Goal: Task Accomplishment & Management: Manage account settings

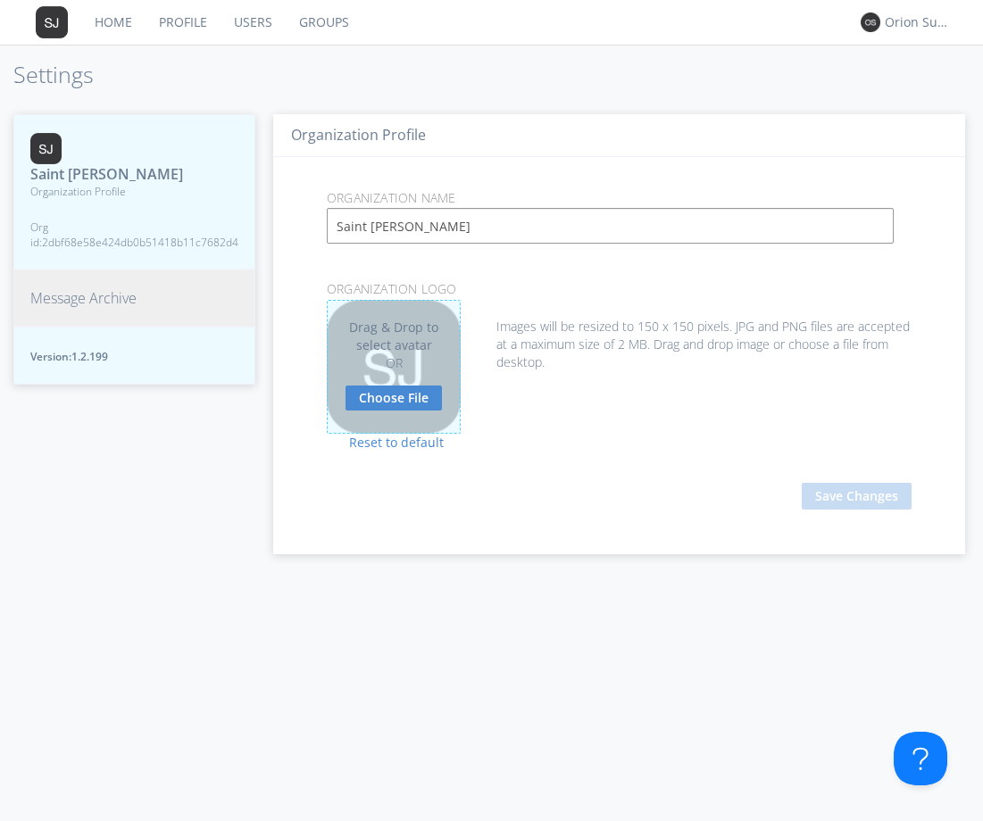
click at [395, 399] on link "Choose File" at bounding box center [394, 398] width 96 height 25
type input "C:\fakepath\Avatar Logo.png"
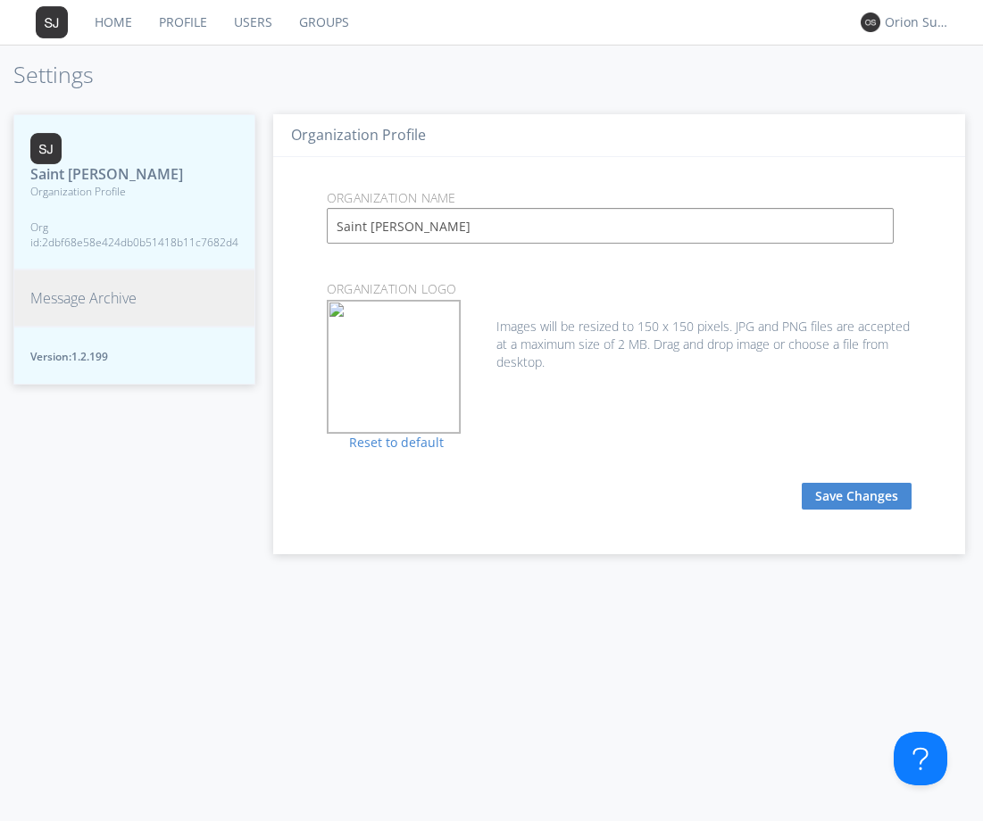
click at [831, 496] on button "Save Changes" at bounding box center [857, 496] width 110 height 27
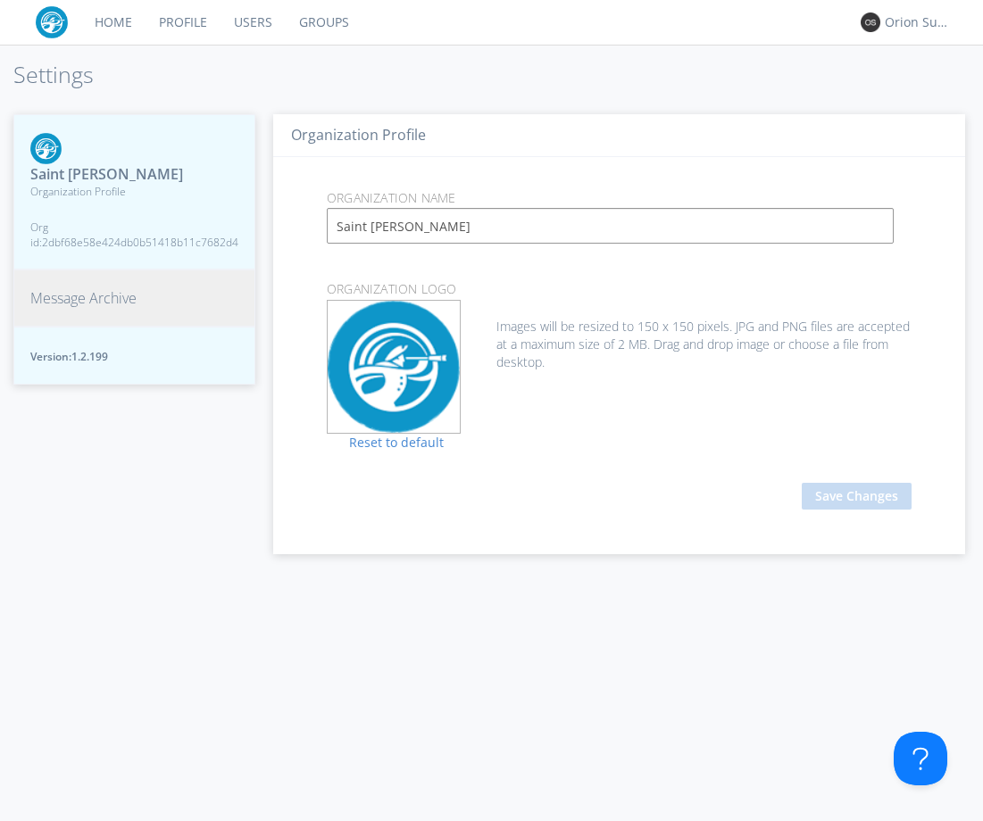
click at [165, 38] on link "Profile" at bounding box center [183, 22] width 75 height 45
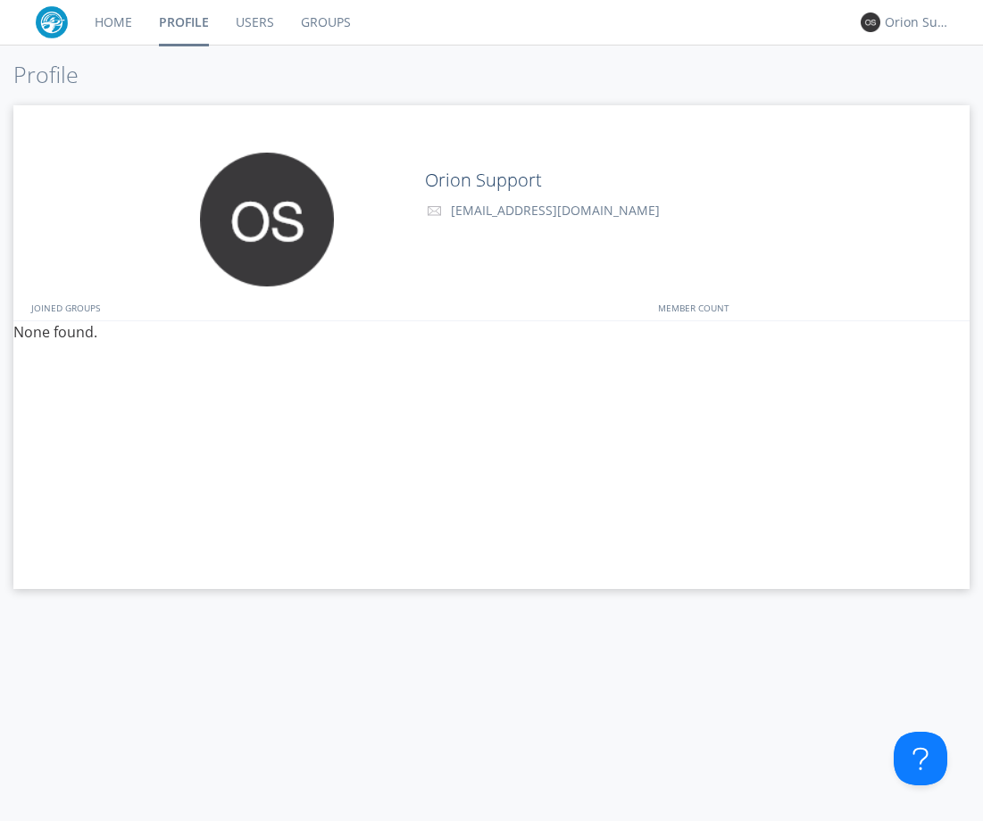
click at [105, 20] on link "Home" at bounding box center [113, 22] width 64 height 45
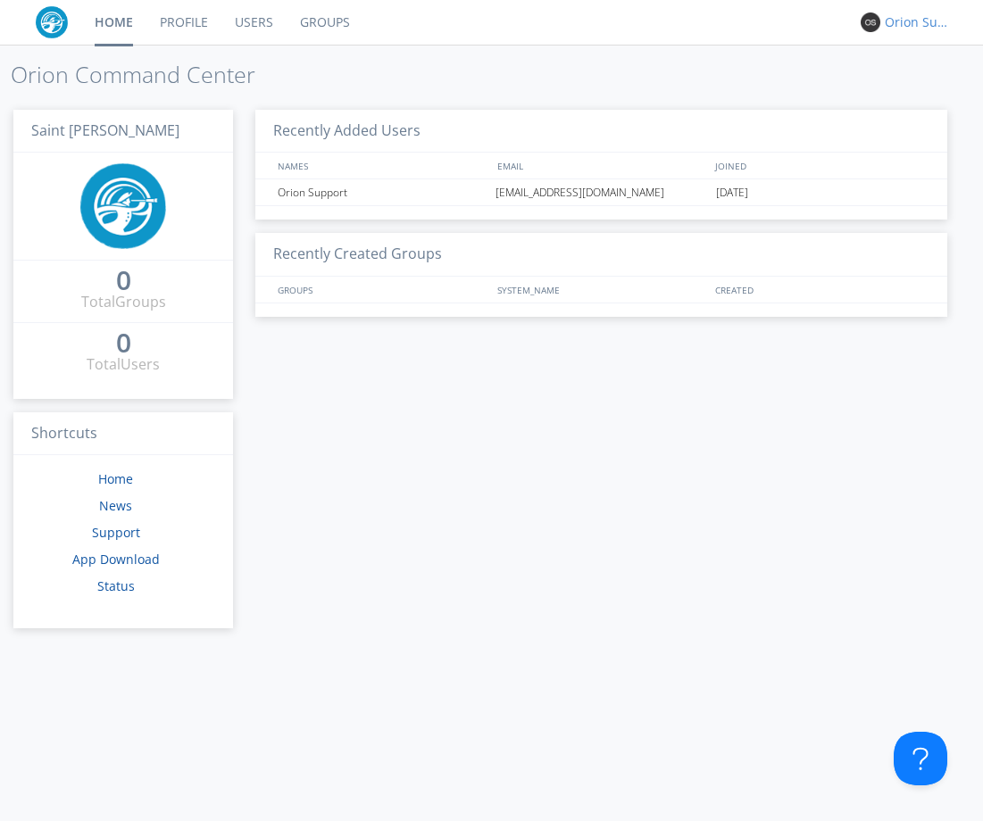
click at [887, 20] on div "Orion Support" at bounding box center [918, 22] width 67 height 18
click at [929, 58] on div "Settings" at bounding box center [927, 62] width 92 height 32
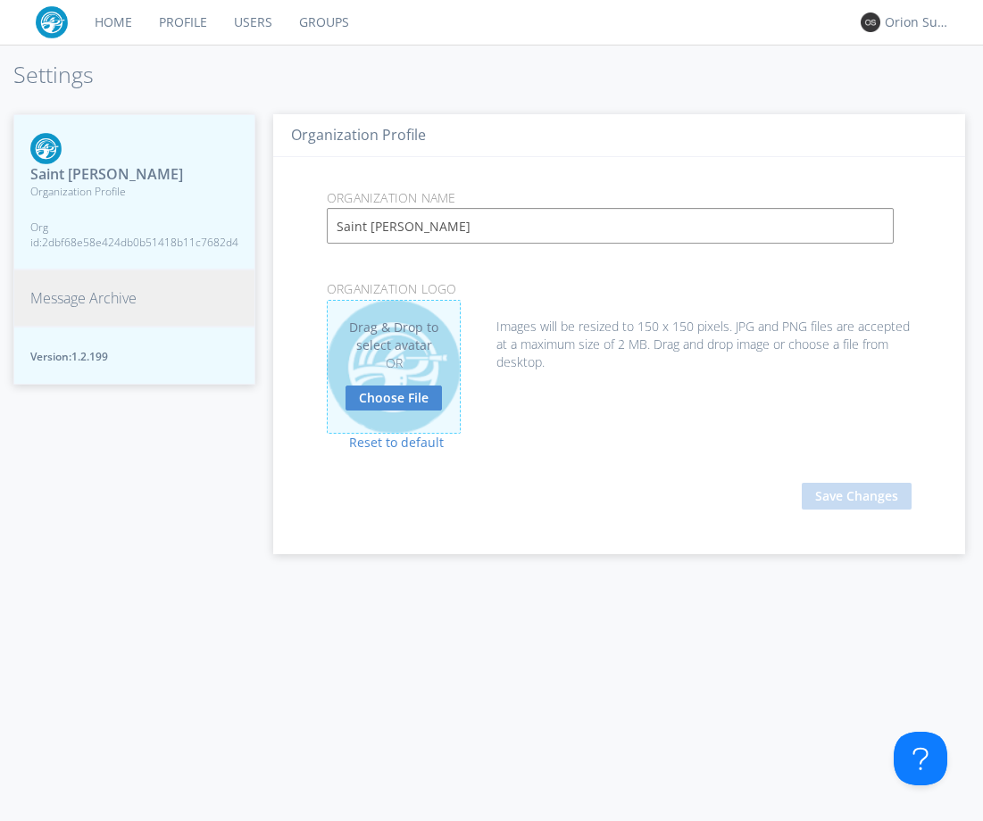
click at [387, 404] on link "Choose File" at bounding box center [394, 398] width 96 height 25
type input "C:\fakepath\SJT_TT_new (2).png"
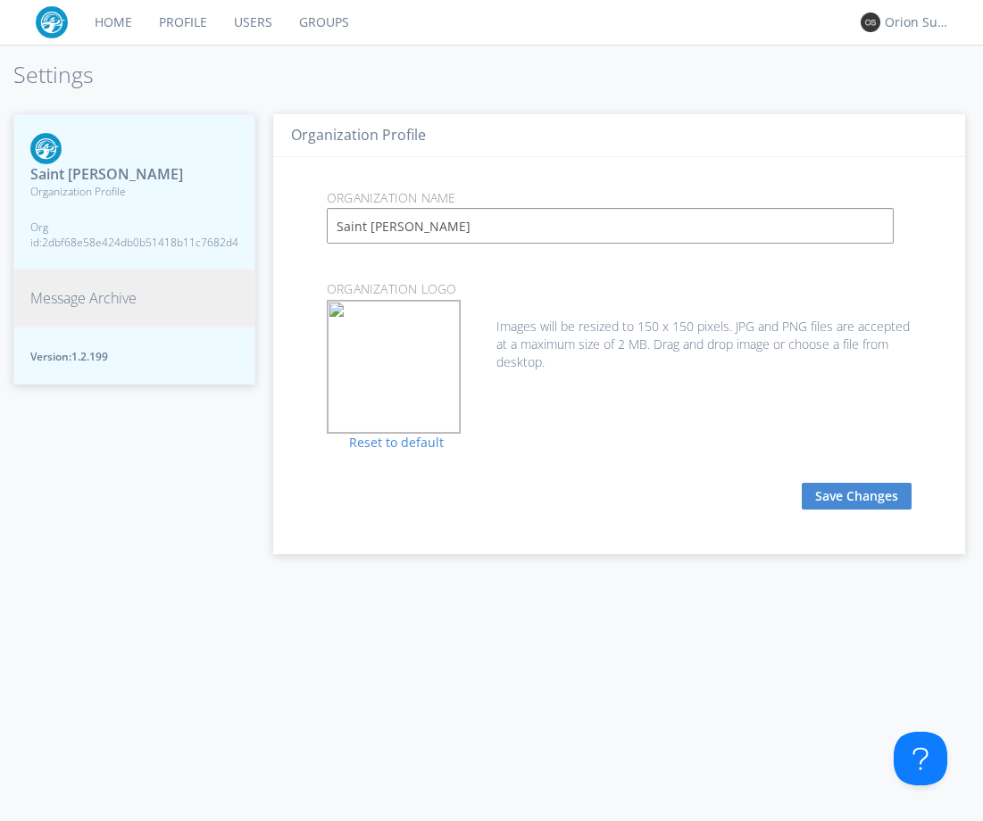
click at [839, 496] on button "Save Changes" at bounding box center [857, 496] width 110 height 27
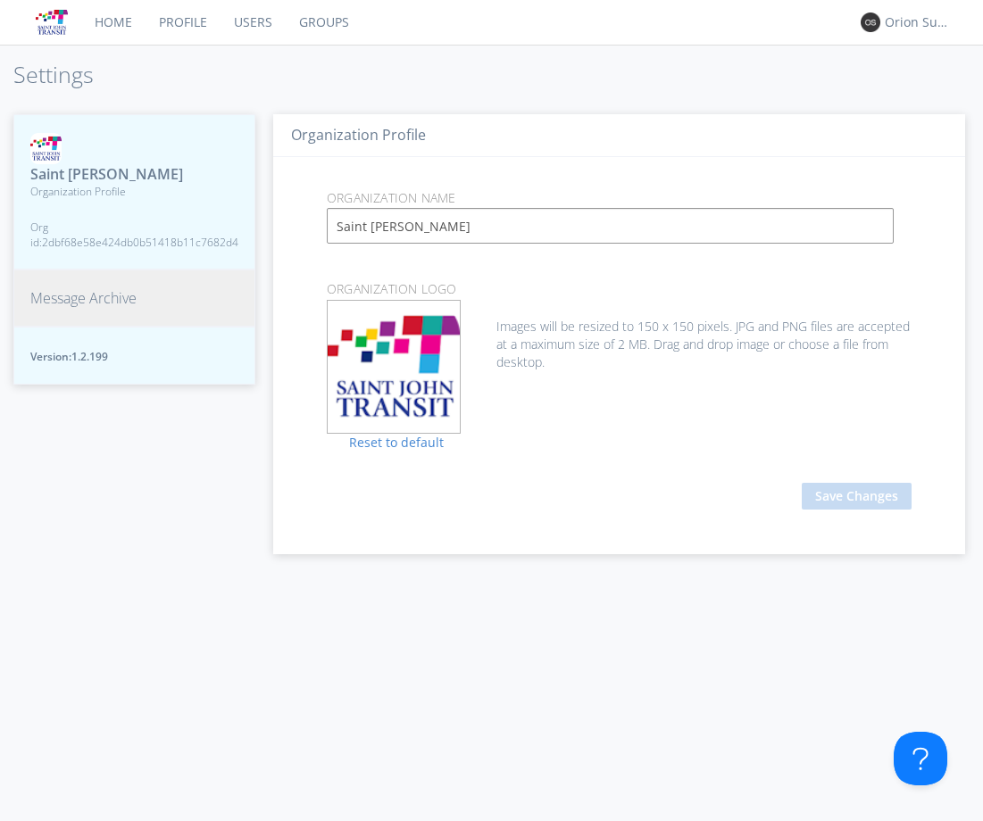
click at [114, 32] on link "Home" at bounding box center [113, 22] width 64 height 45
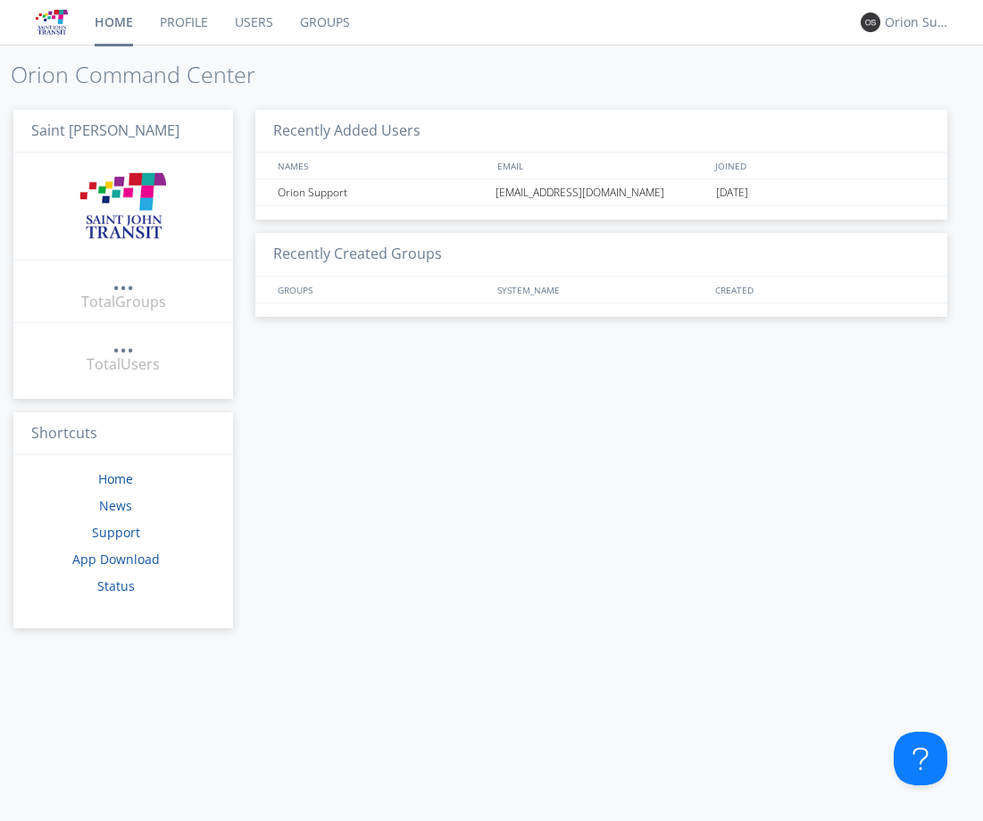
click at [171, 29] on link "Profile" at bounding box center [183, 22] width 75 height 45
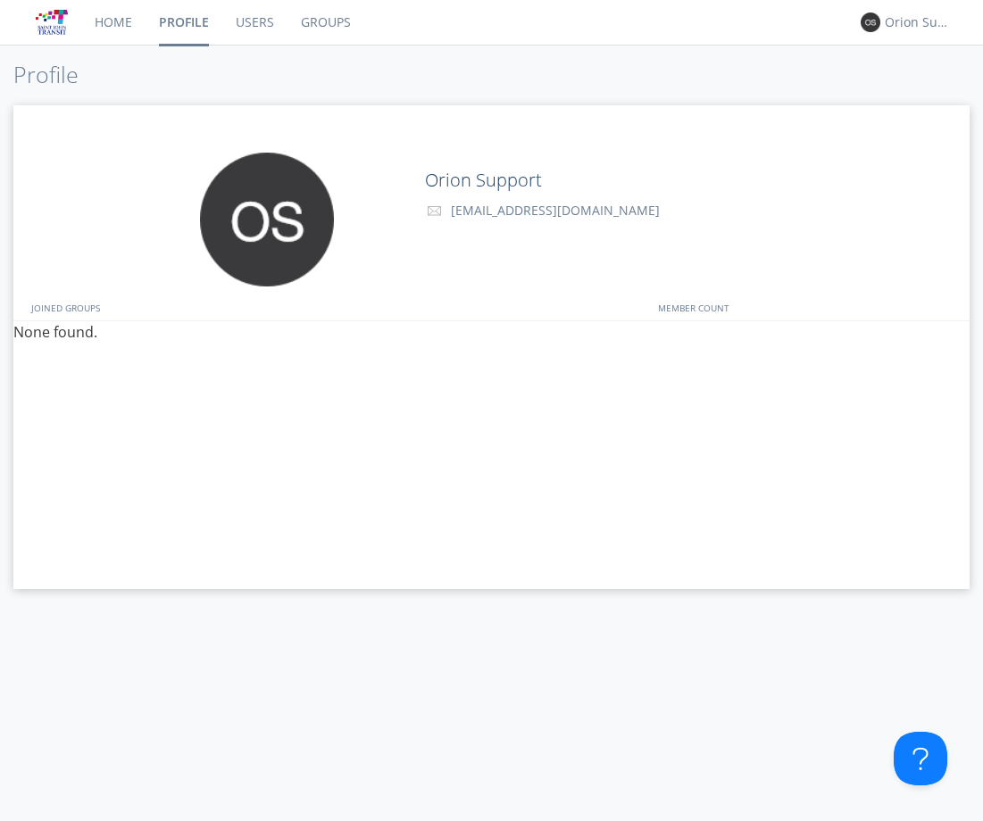
click at [133, 28] on link "Home" at bounding box center [113, 22] width 64 height 45
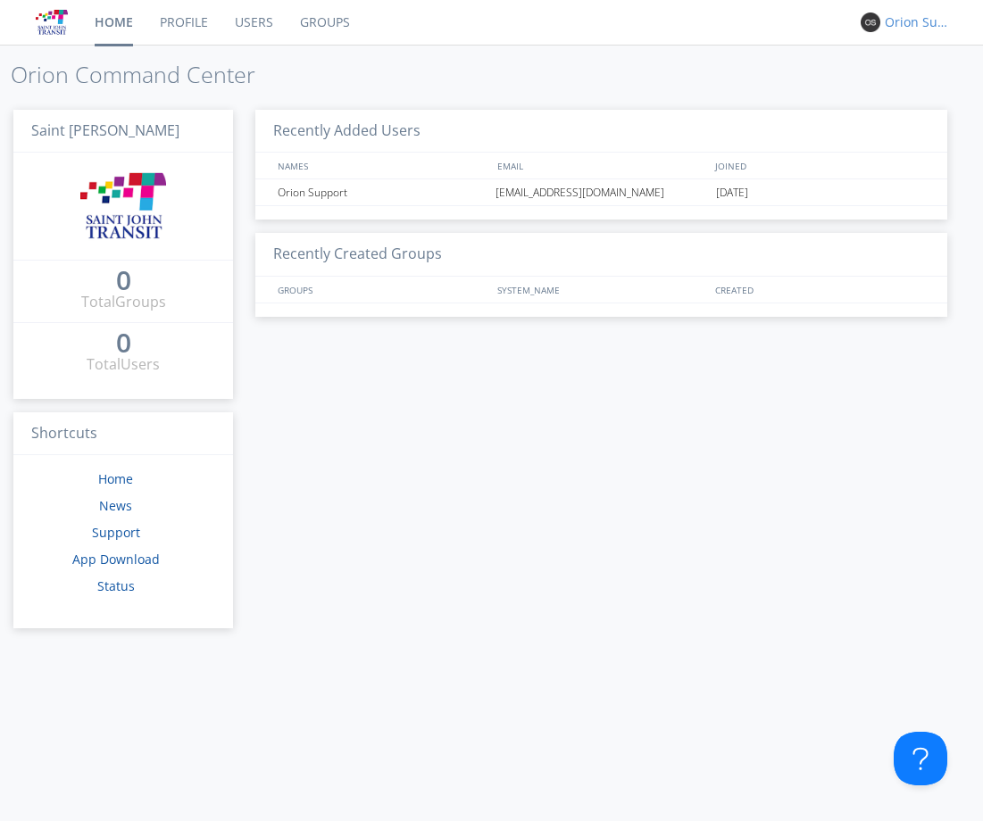
click at [898, 26] on div "Orion Support" at bounding box center [918, 22] width 67 height 18
click at [776, 44] on nav "Home Profile Users Groups option Settings focused, 1 of 2. 2 results available.…" at bounding box center [491, 23] width 983 height 46
click at [179, 19] on link "Profile" at bounding box center [183, 22] width 75 height 45
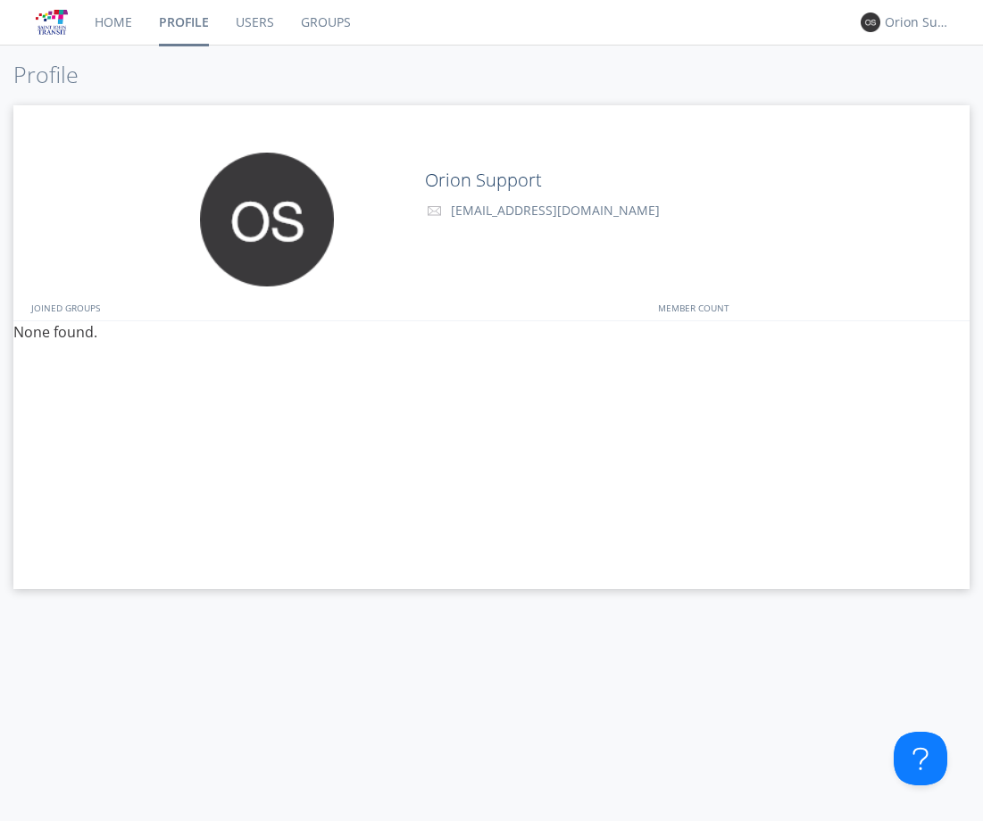
click at [89, 23] on link "Home" at bounding box center [113, 22] width 64 height 45
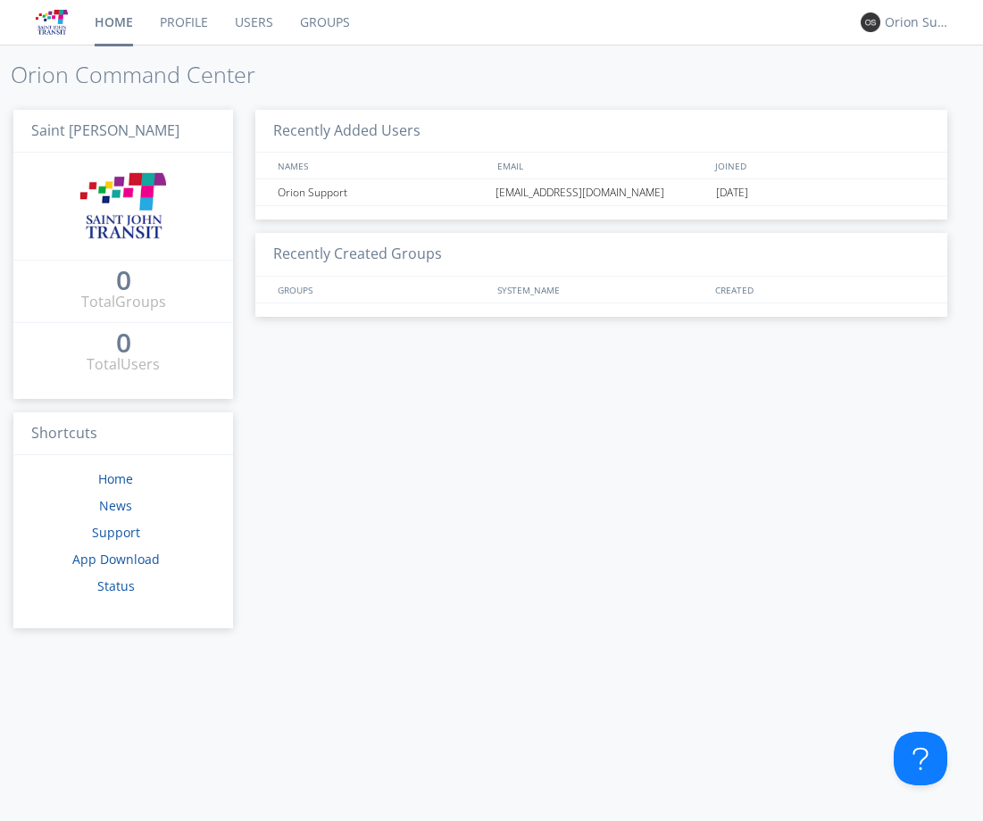
click at [212, 32] on link "Profile" at bounding box center [183, 22] width 75 height 45
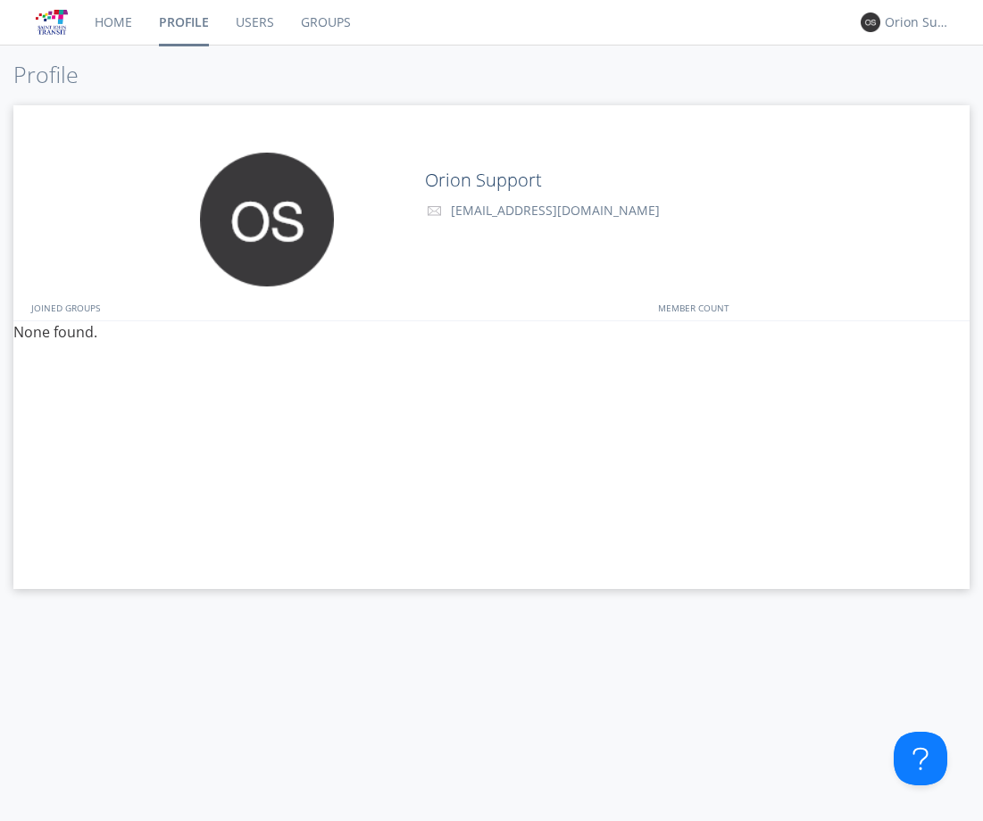
click at [230, 29] on link "Users" at bounding box center [254, 22] width 65 height 45
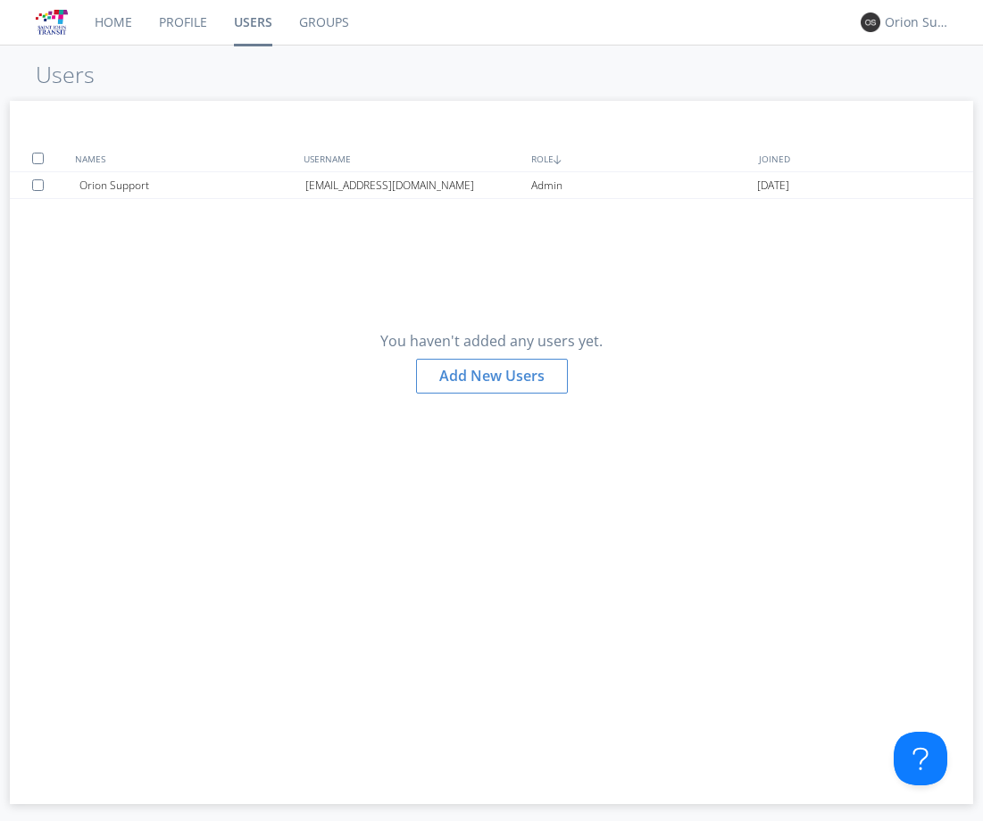
click at [126, 33] on link "Home" at bounding box center [113, 22] width 64 height 45
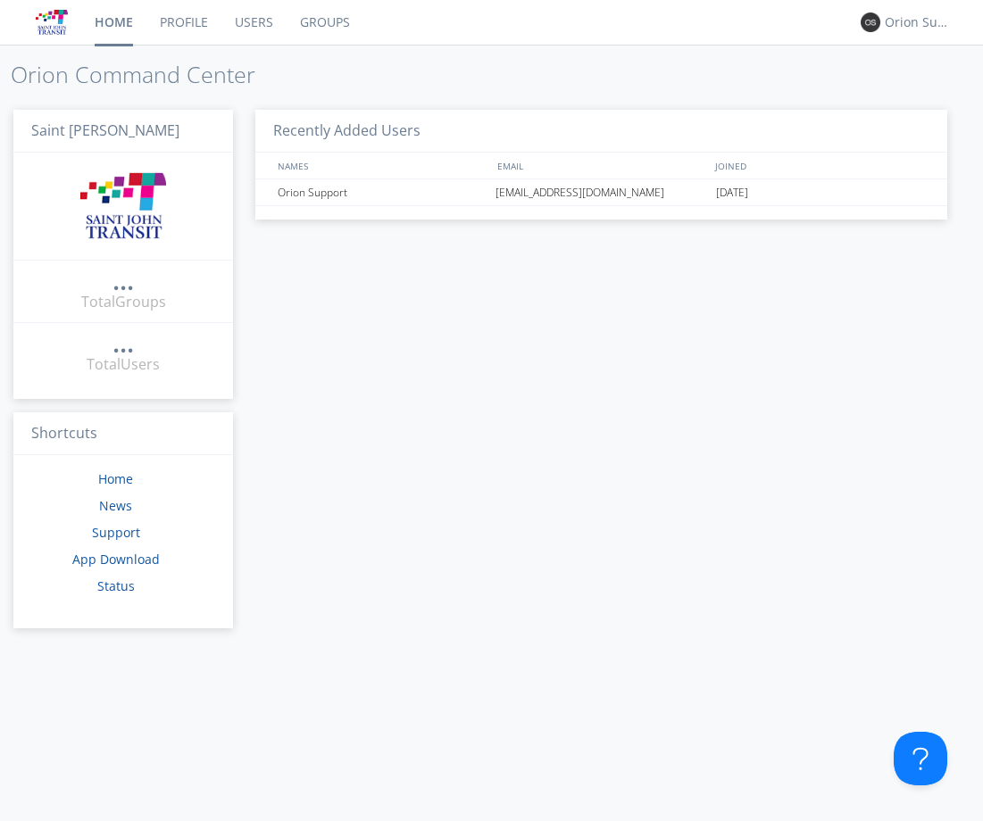
click at [336, 31] on link "Groups" at bounding box center [325, 22] width 77 height 45
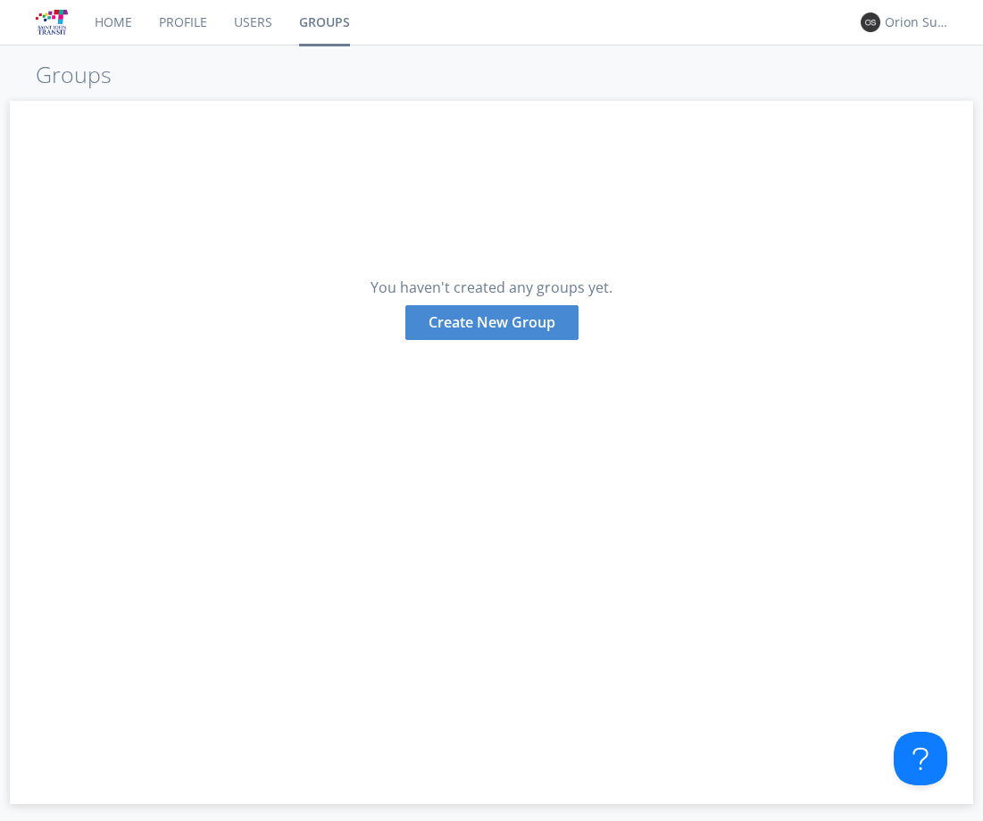
click at [473, 315] on div "Create New Group" at bounding box center [491, 322] width 173 height 35
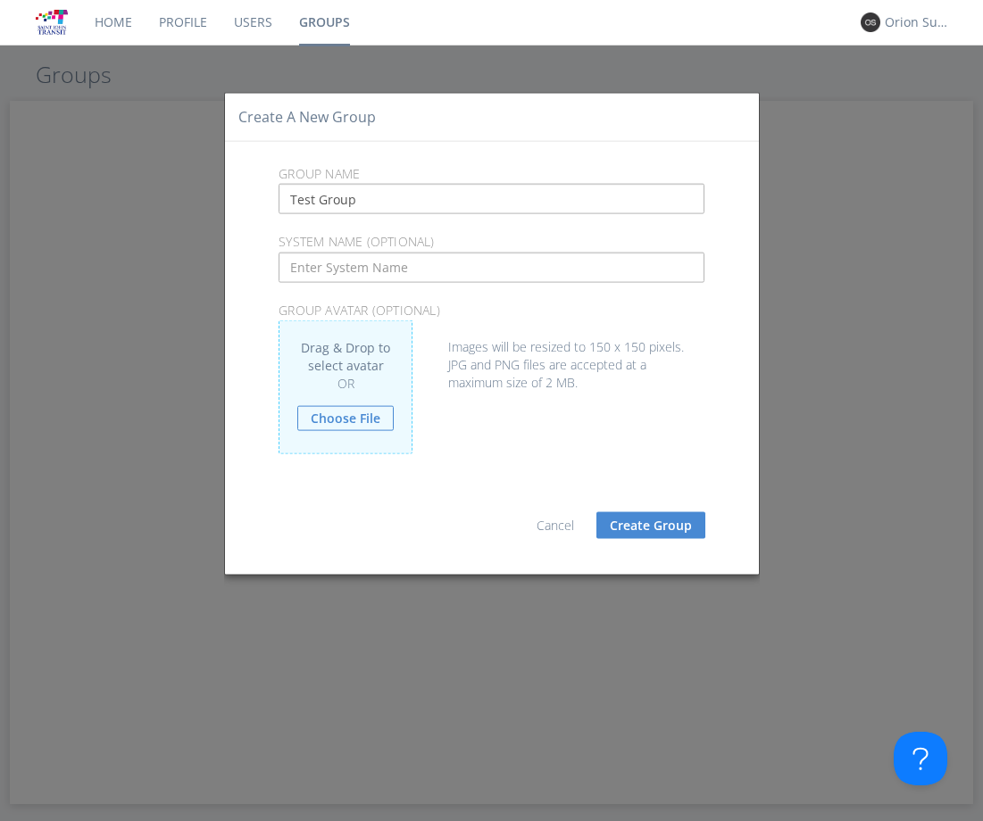
type input "Test Group"
click at [671, 521] on button "Create Group" at bounding box center [650, 525] width 109 height 27
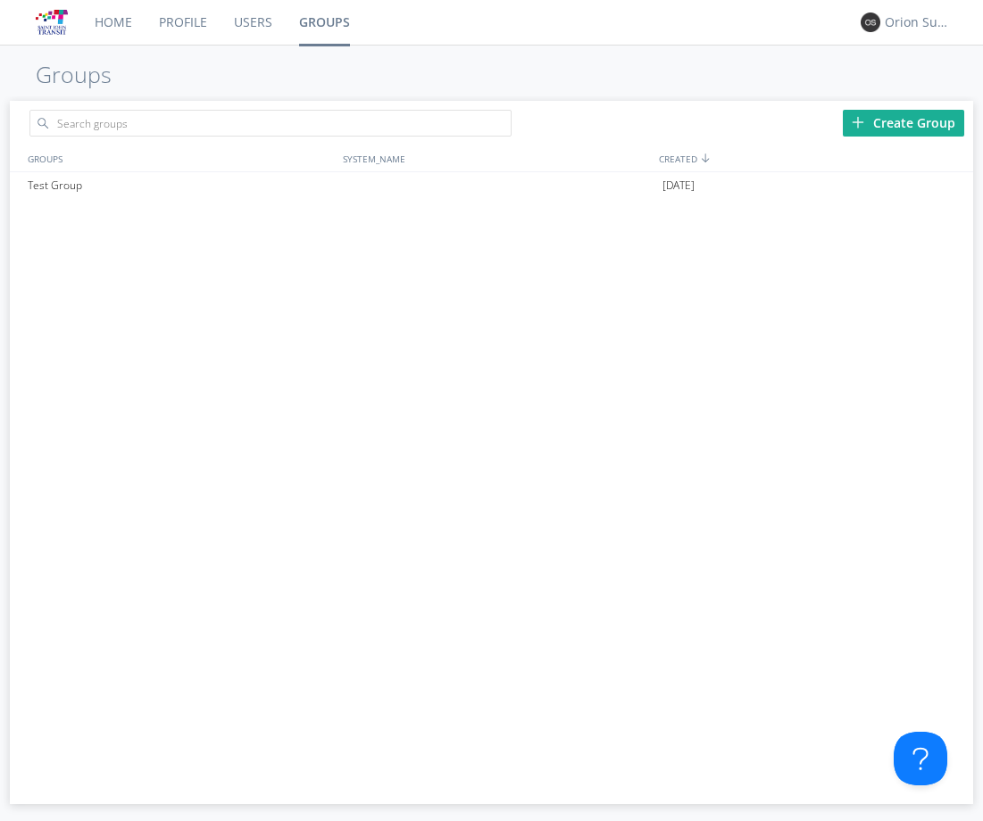
click at [239, 29] on link "Users" at bounding box center [253, 22] width 65 height 45
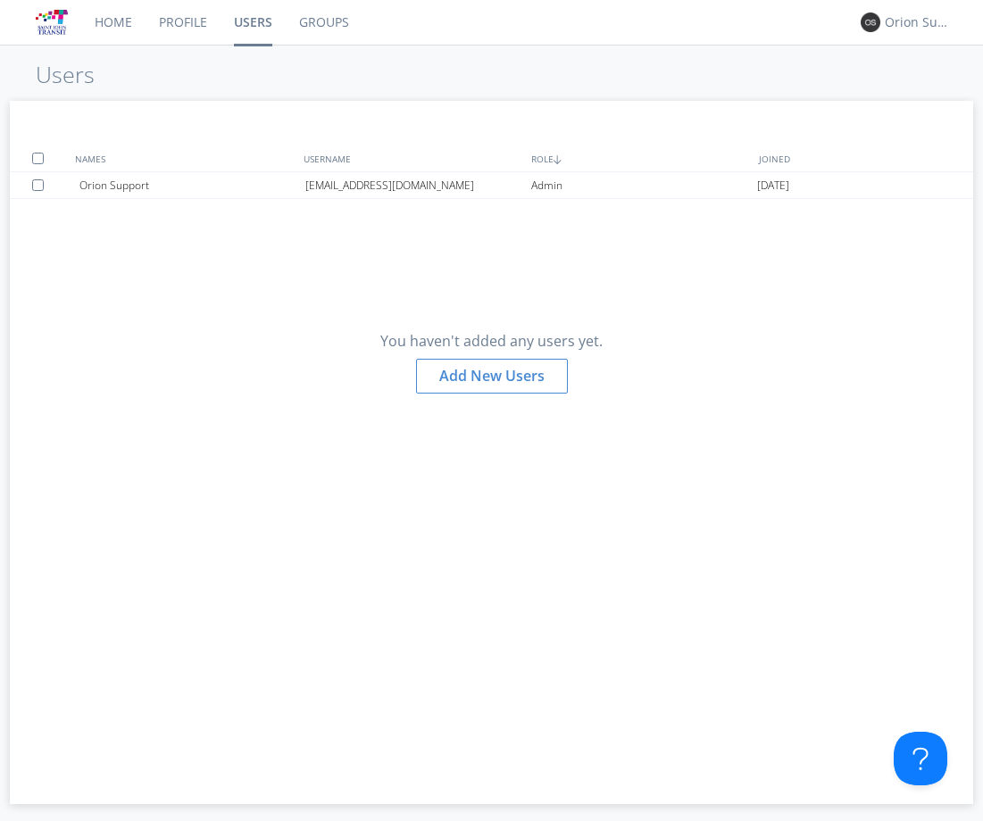
click at [219, 25] on link "Profile" at bounding box center [183, 22] width 75 height 45
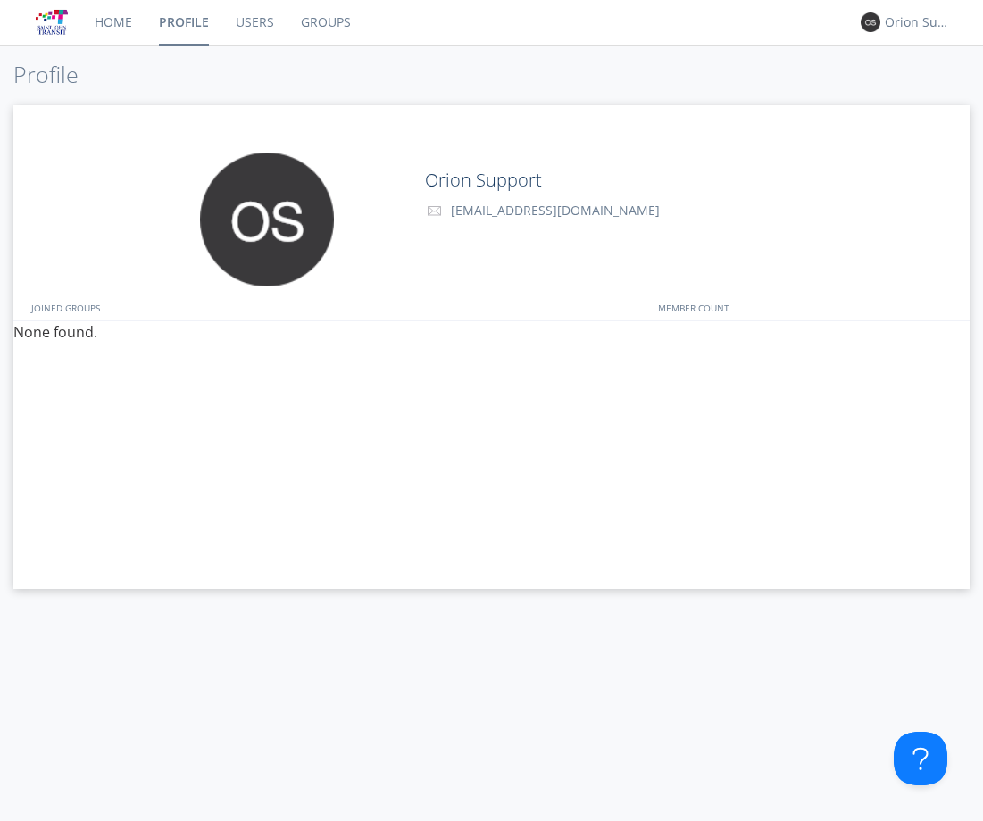
click at [143, 27] on link "Home" at bounding box center [113, 22] width 64 height 45
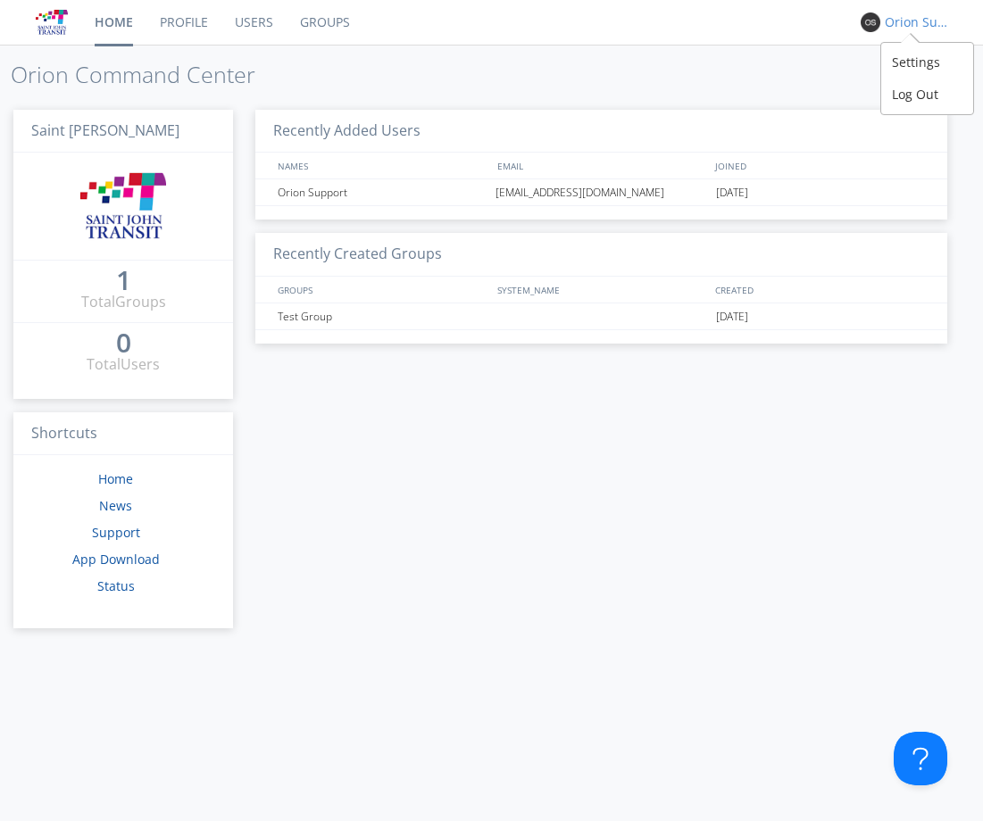
click at [905, 26] on div "Orion Support" at bounding box center [918, 22] width 67 height 18
click at [775, 85] on h1 "Orion Command Center" at bounding box center [497, 74] width 972 height 25
drag, startPoint x: 859, startPoint y: 12, endPoint x: 877, endPoint y: 19, distance: 19.2
click at [860, 12] on nav "Home Profile Users Groups Orion Support" at bounding box center [491, 23] width 983 height 46
click at [882, 19] on div "Orion Support" at bounding box center [913, 22] width 67 height 18
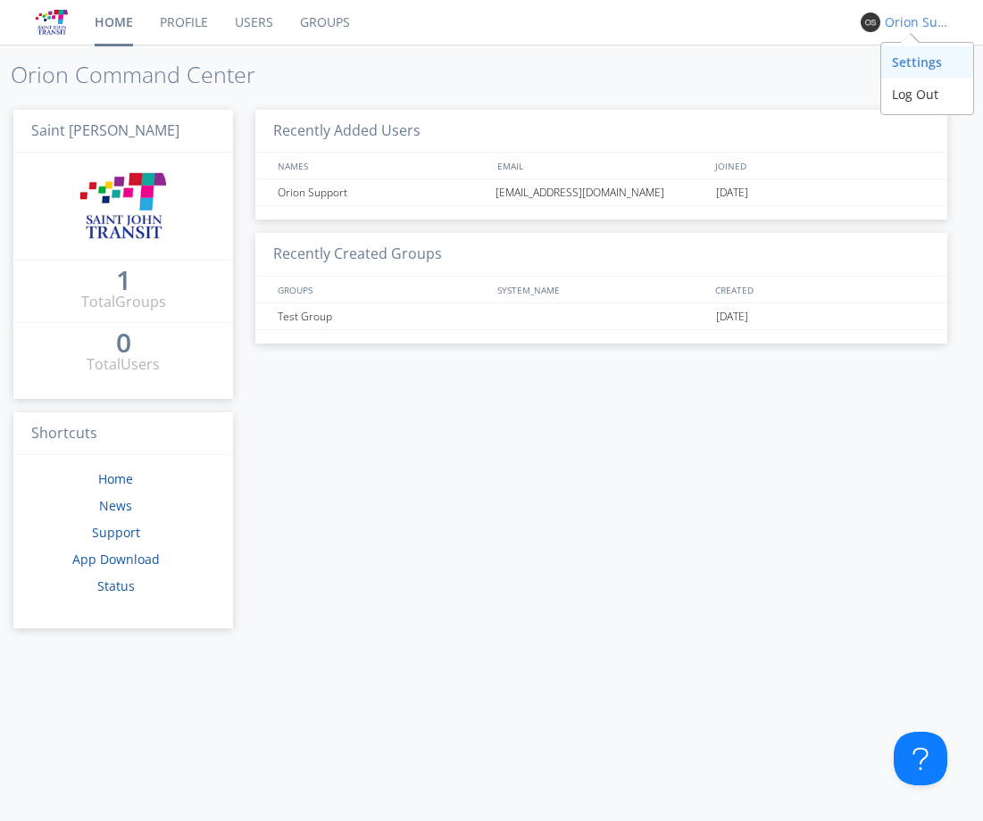
click at [931, 51] on div "Settings" at bounding box center [927, 62] width 92 height 32
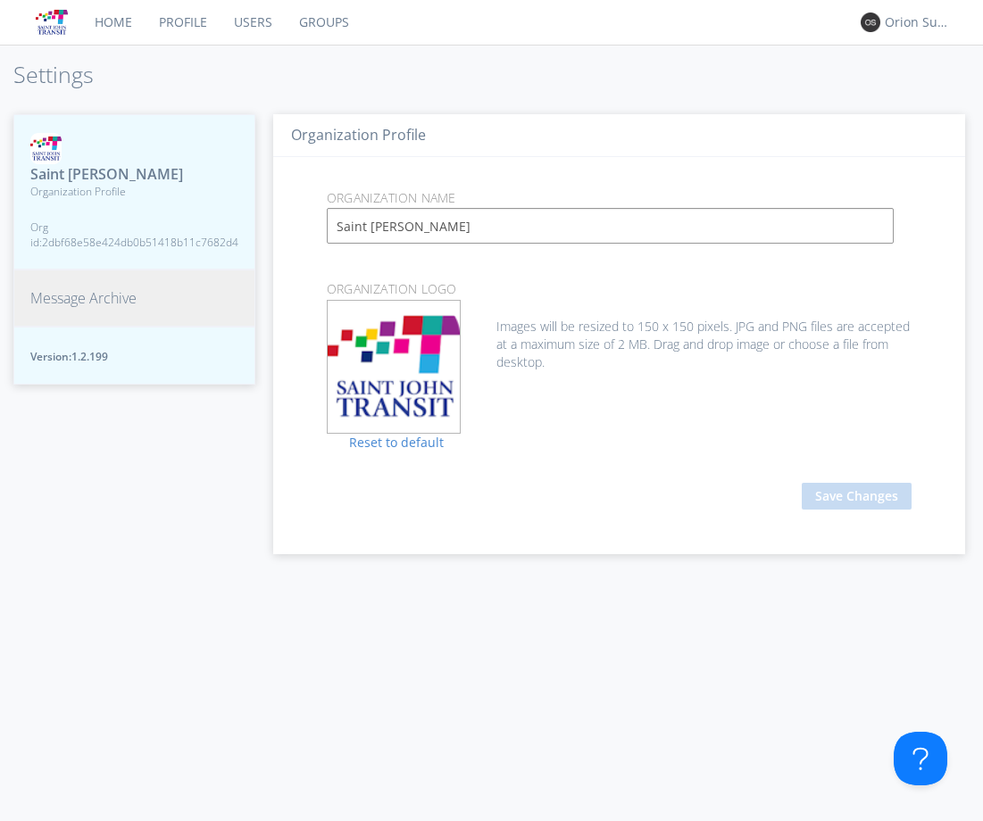
drag, startPoint x: 117, startPoint y: 246, endPoint x: 87, endPoint y: 240, distance: 29.9
click at [87, 240] on span "Org id: 2dbf68e58e424db0b51418b11c7682d4" at bounding box center [134, 235] width 208 height 30
click at [231, 20] on link "Users" at bounding box center [253, 22] width 65 height 45
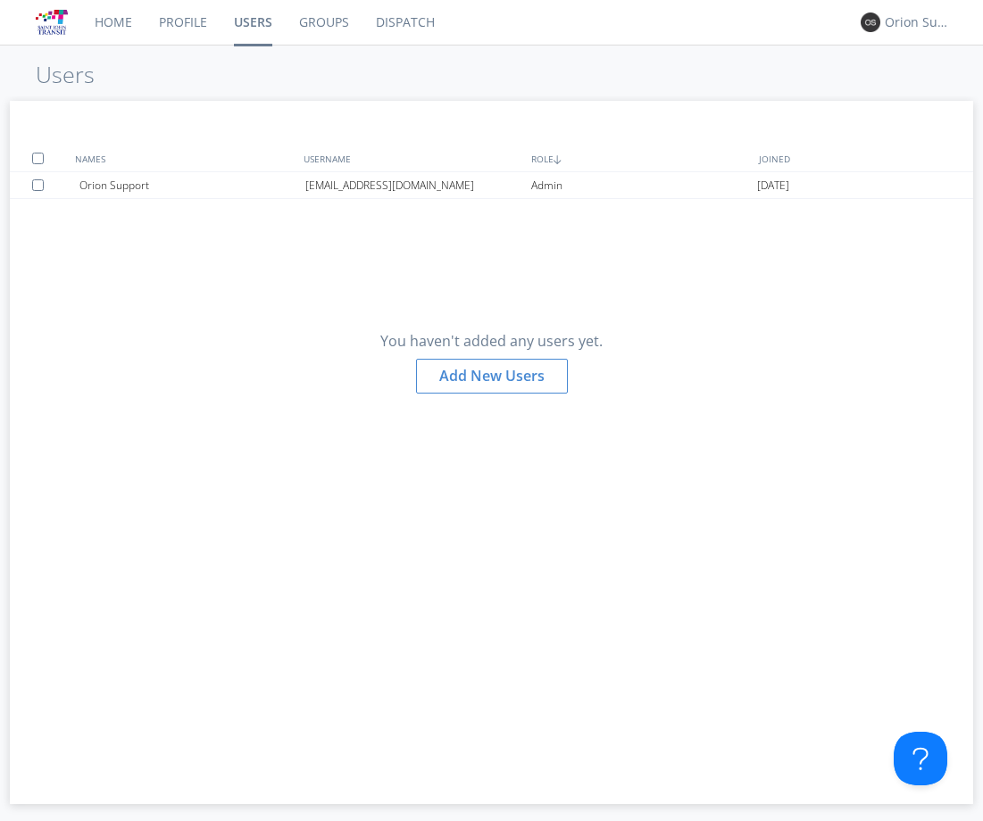
click at [278, 20] on link "Users" at bounding box center [253, 22] width 65 height 45
click at [321, 24] on link "Groups" at bounding box center [324, 22] width 77 height 45
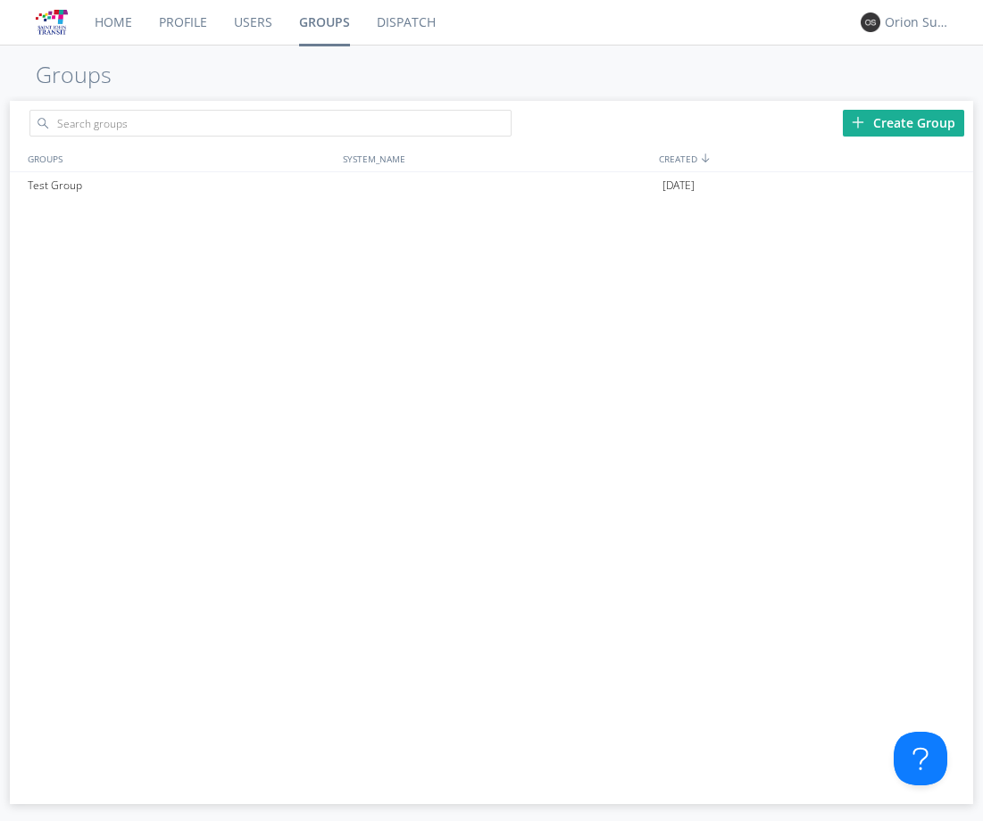
click at [296, 22] on link "Groups" at bounding box center [325, 22] width 78 height 45
click at [259, 20] on link "Users" at bounding box center [253, 22] width 65 height 45
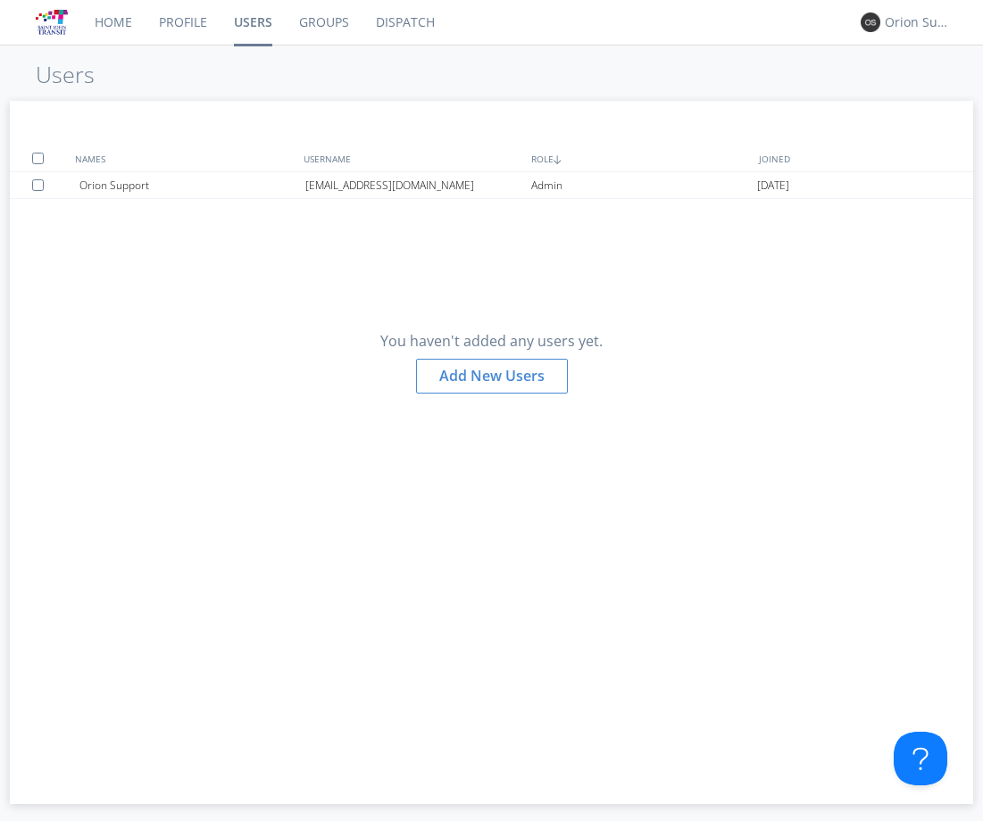
click at [886, 12] on div "Orion Support" at bounding box center [913, 23] width 67 height 24
click at [768, 44] on nav "Home Profile Users Groups Dispatch option Settings focused, 1 of 2. 2 results a…" at bounding box center [491, 23] width 983 height 46
click at [340, 188] on div "[EMAIL_ADDRESS][DOMAIN_NAME]" at bounding box center [418, 185] width 226 height 26
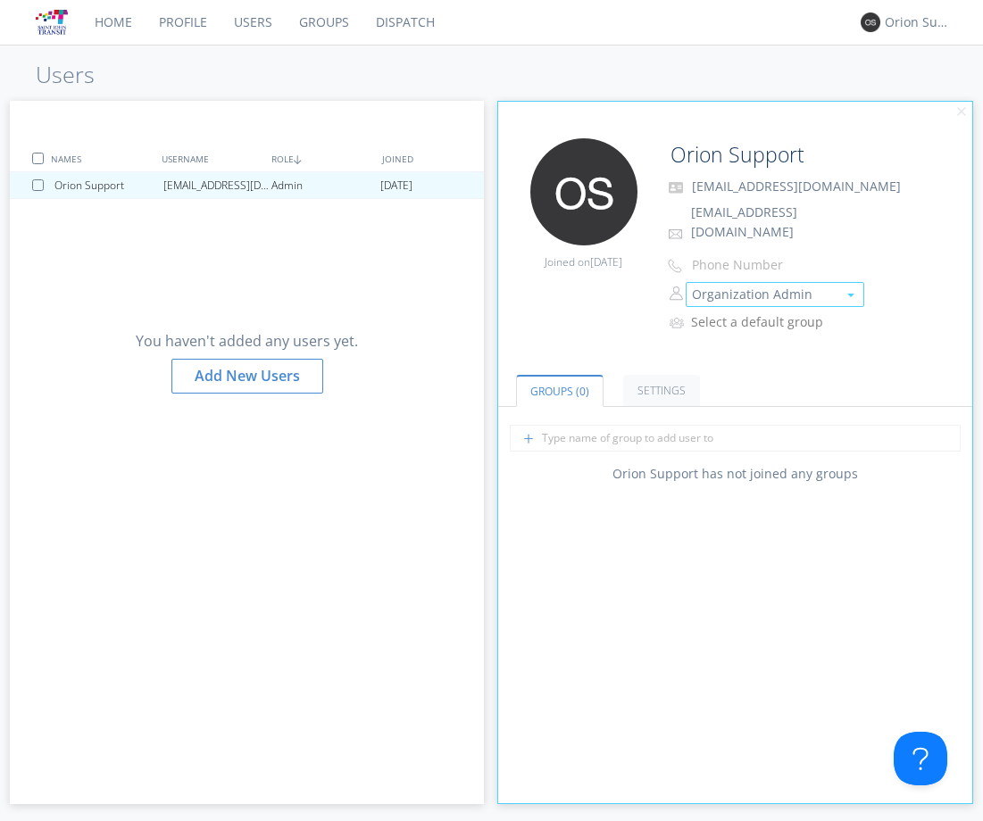
click at [782, 282] on button "Organization Admin" at bounding box center [775, 294] width 179 height 25
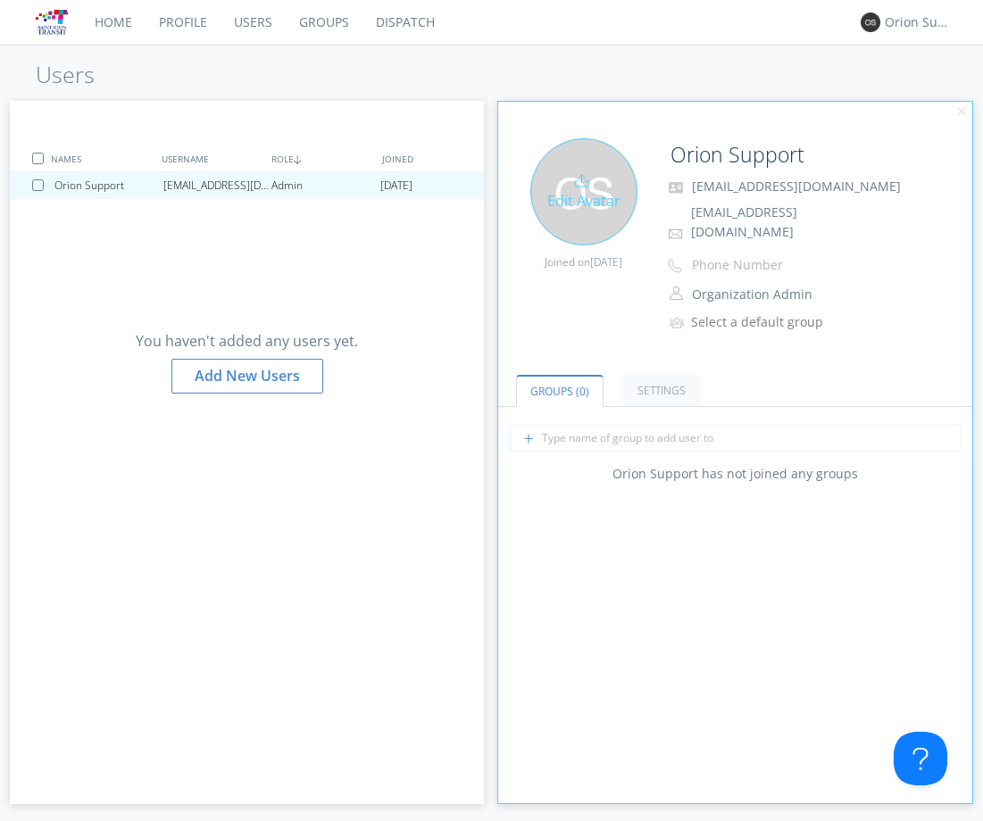
click at [505, 277] on div "Edit Avatar Joined on [DATE]" at bounding box center [577, 214] width 158 height 152
click at [464, 284] on div "You haven't added any users yet. Add New Users" at bounding box center [247, 355] width 474 height 312
click at [932, 33] on div "Orion Support" at bounding box center [913, 23] width 67 height 24
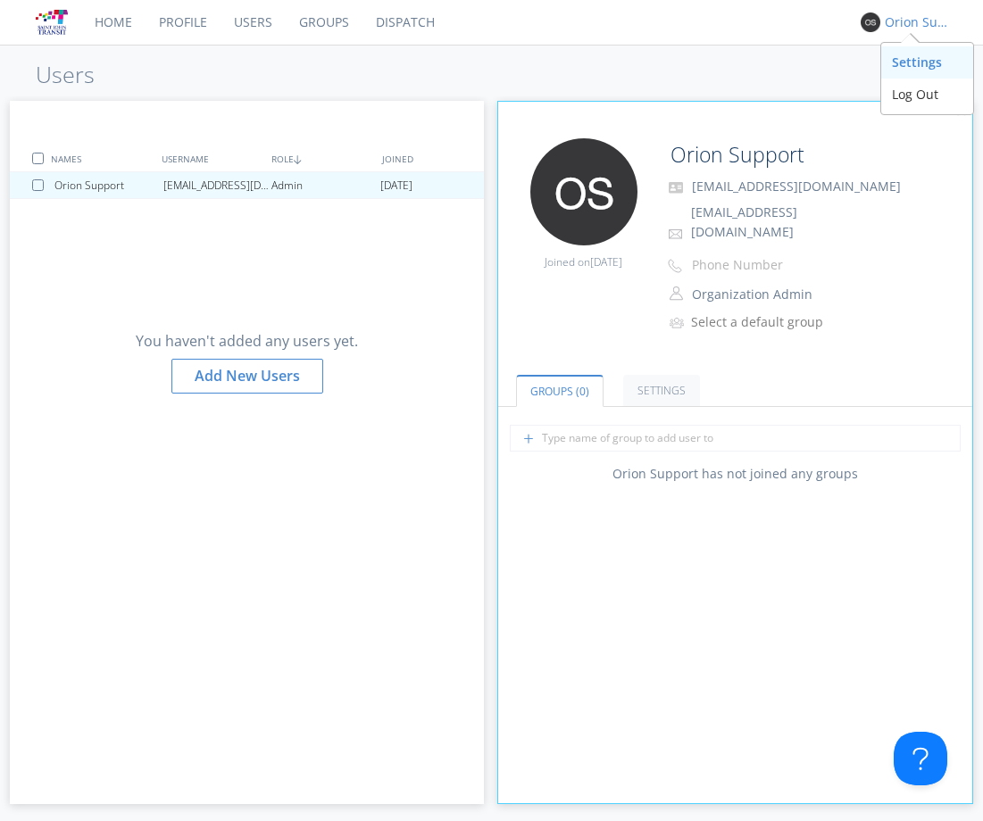
click at [936, 54] on div "Settings" at bounding box center [927, 62] width 92 height 32
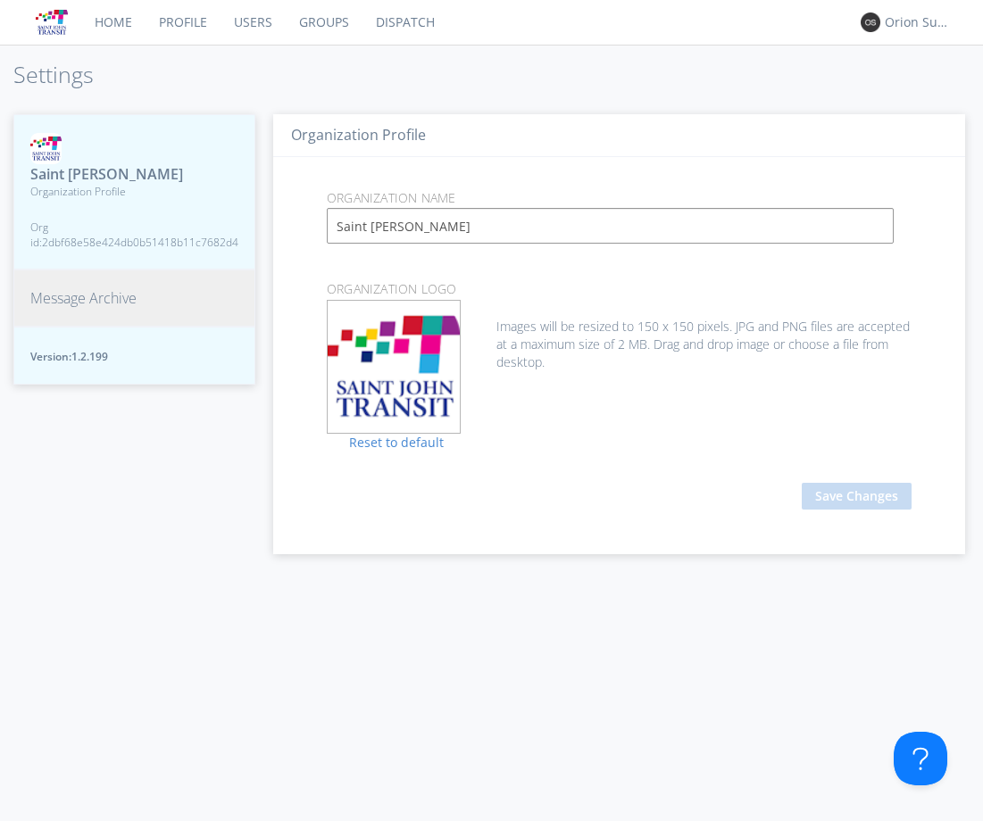
click at [297, 11] on link "Groups" at bounding box center [324, 22] width 77 height 45
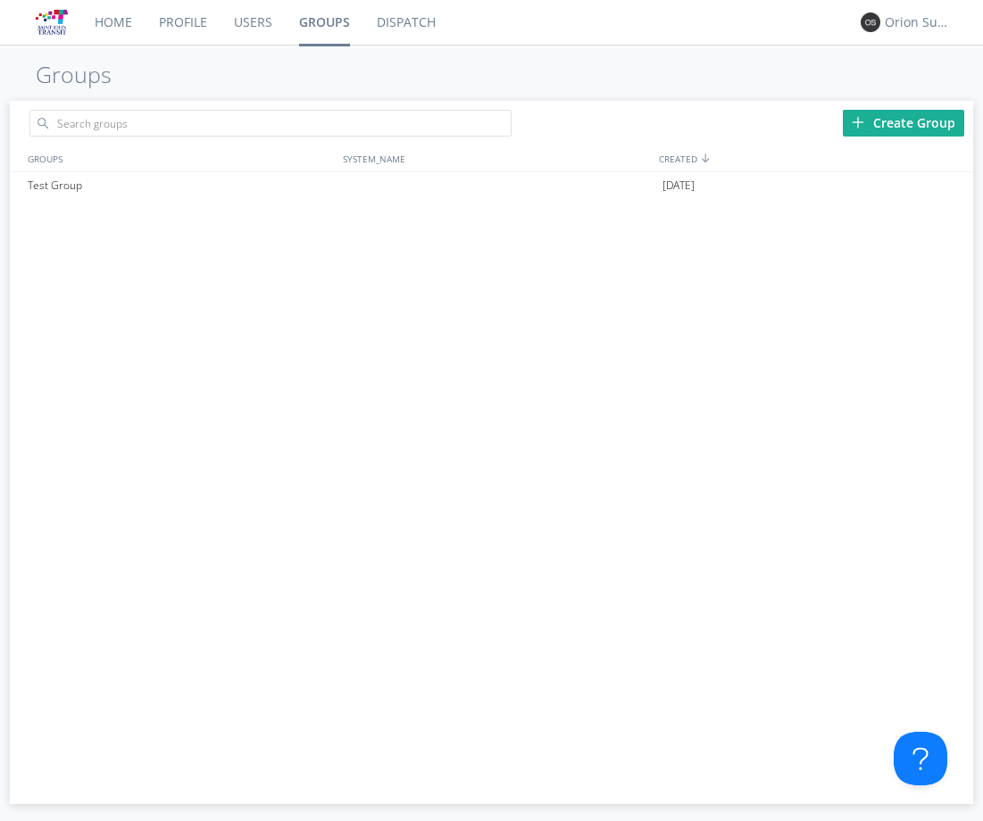
click at [260, 21] on link "Users" at bounding box center [253, 22] width 65 height 45
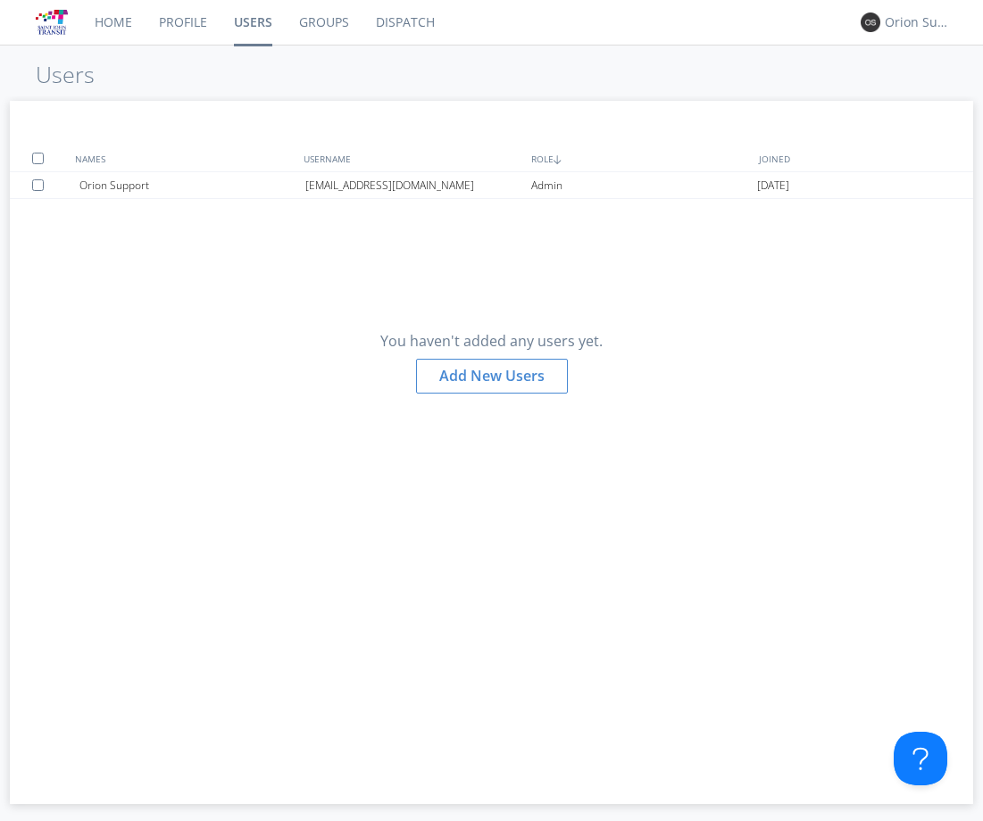
click at [198, 29] on link "Profile" at bounding box center [183, 22] width 75 height 45
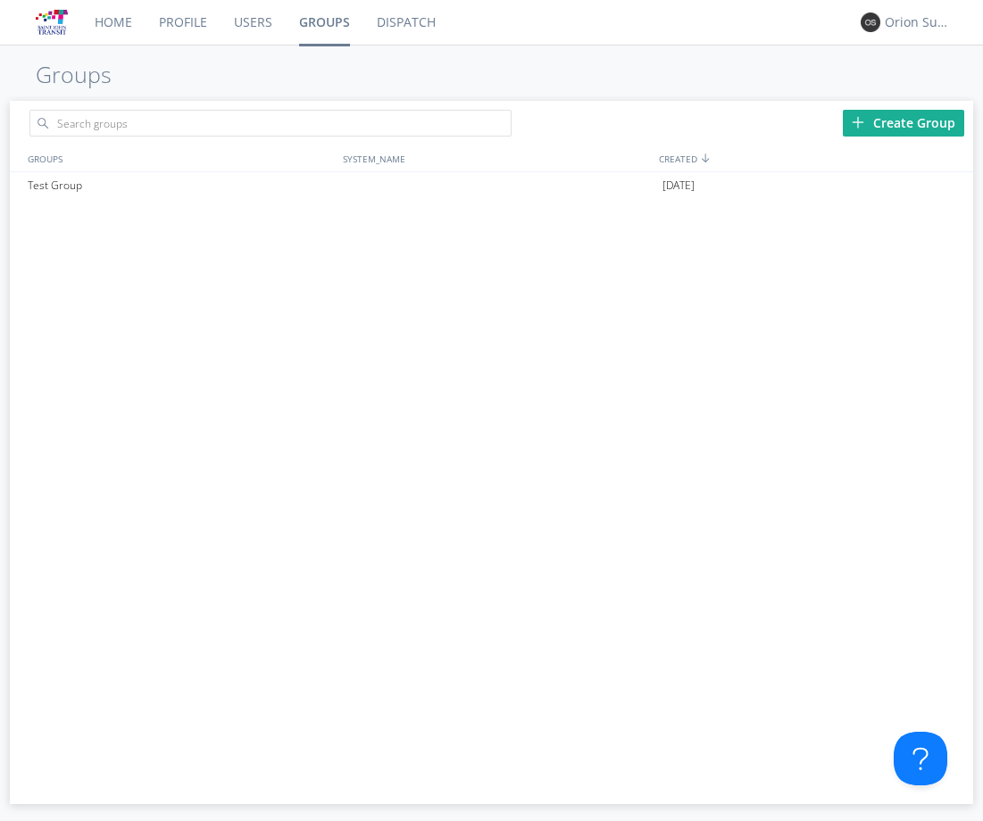
click at [273, 30] on link "Users" at bounding box center [253, 22] width 65 height 45
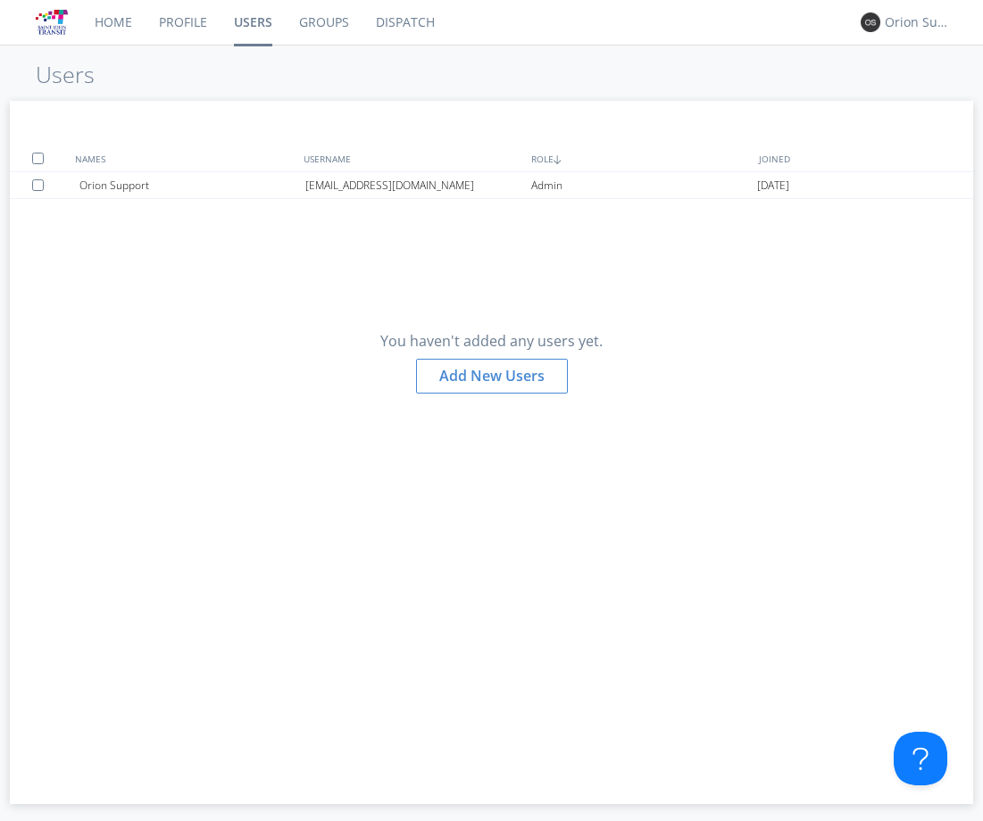
click at [190, 30] on link "Profile" at bounding box center [183, 22] width 75 height 45
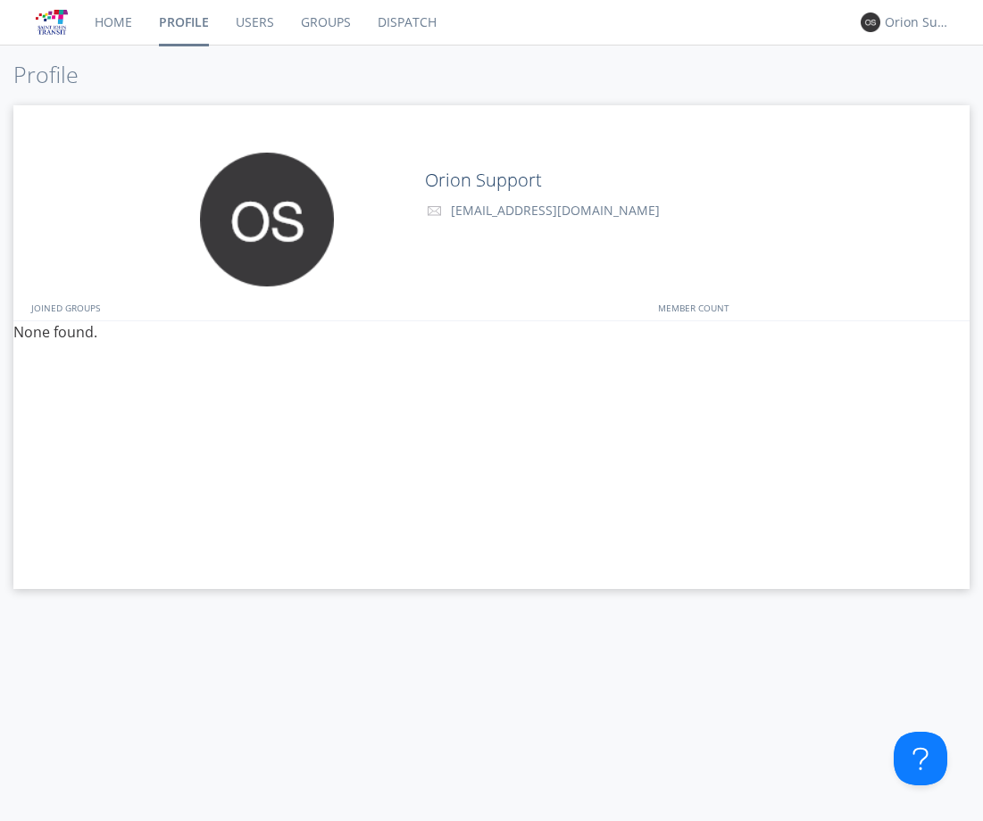
click at [97, 22] on link "Home" at bounding box center [113, 22] width 64 height 45
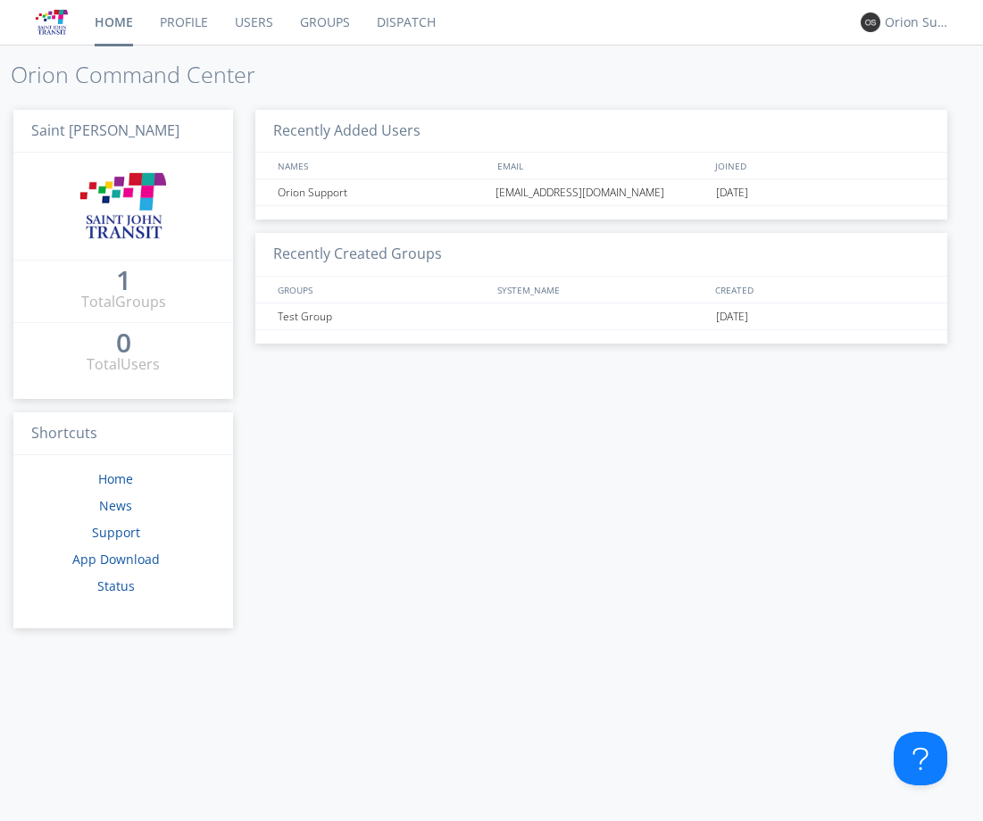
drag, startPoint x: 649, startPoint y: 411, endPoint x: 646, endPoint y: 383, distance: 27.9
click at [648, 413] on div "Recently Added Users NAMES EMAIL JOINED Orion Support cs+saintjohn@orionlabs.io…" at bounding box center [601, 459] width 737 height 726
click at [206, 18] on link "Profile" at bounding box center [183, 22] width 75 height 45
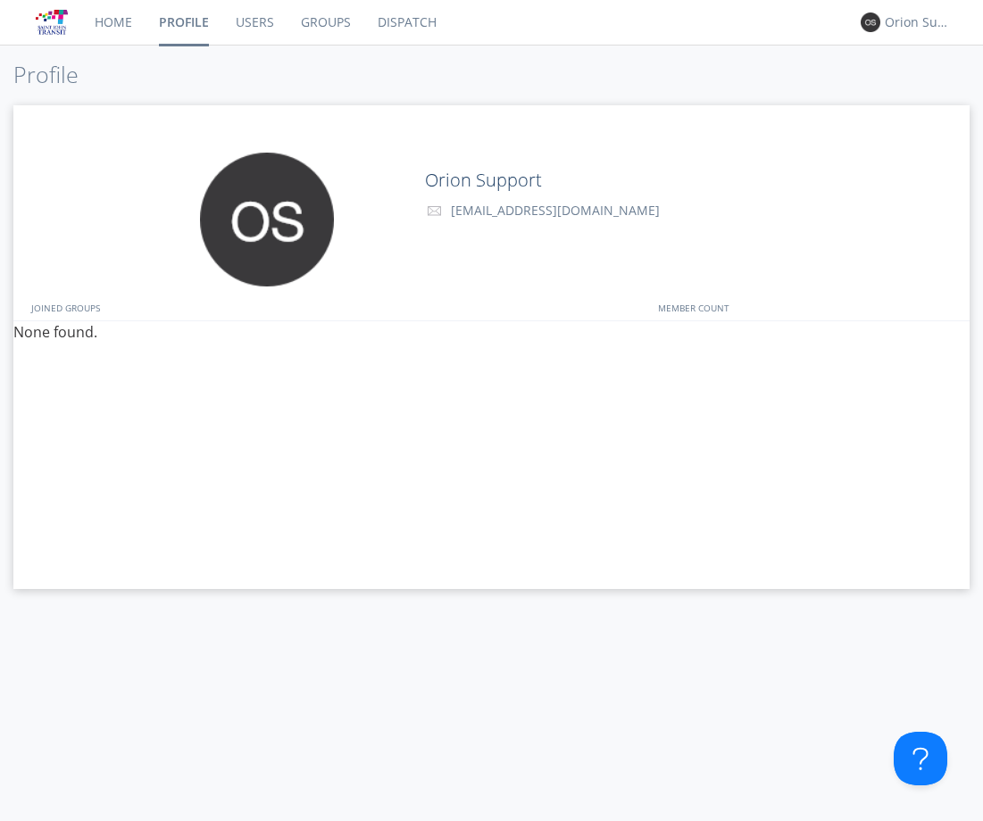
click at [228, 21] on link "Users" at bounding box center [254, 22] width 65 height 45
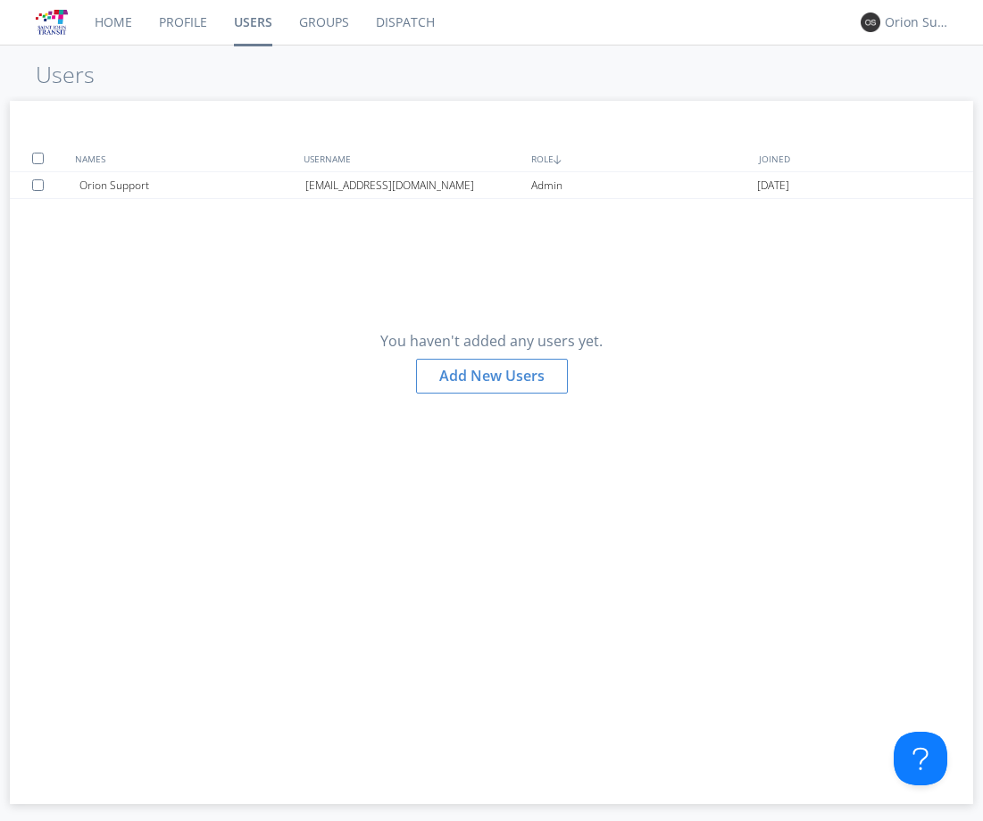
click at [179, 15] on link "Profile" at bounding box center [183, 22] width 75 height 45
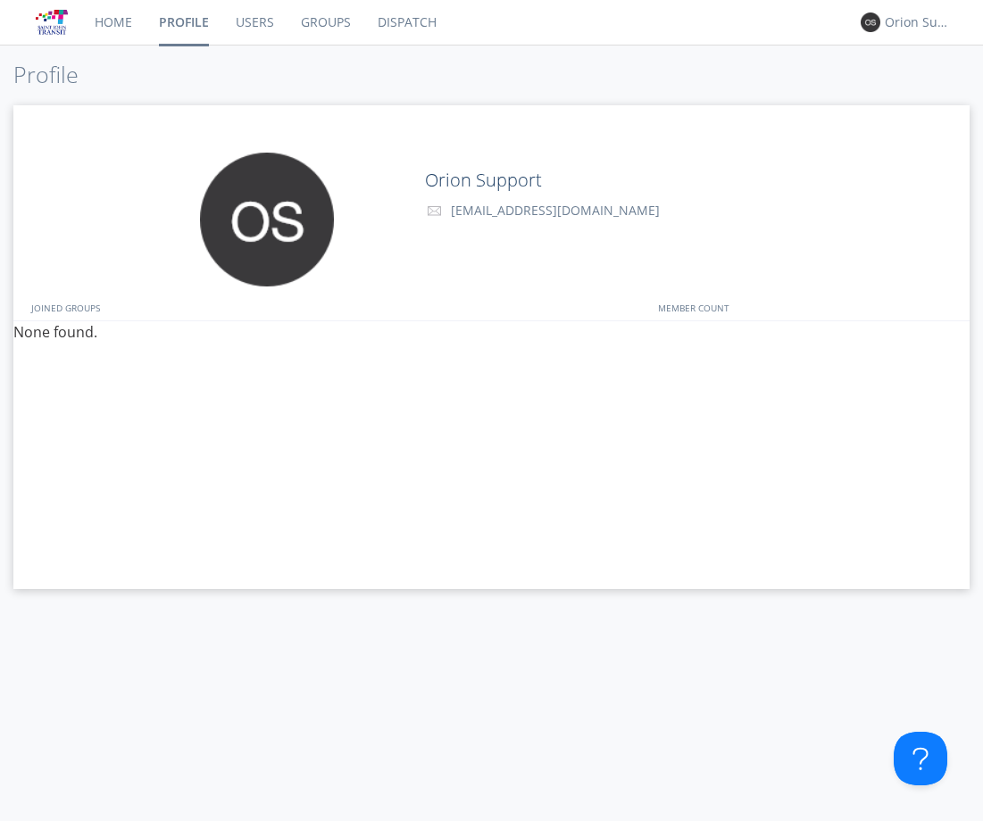
click at [147, 15] on link "Profile" at bounding box center [184, 22] width 77 height 45
click at [133, 22] on link "Home" at bounding box center [113, 22] width 64 height 45
